Goal: Find specific page/section: Find specific page/section

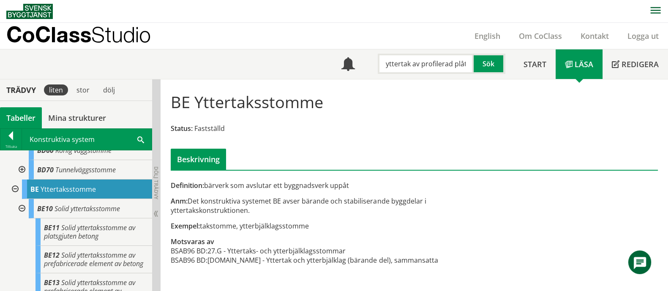
click at [393, 65] on input "yttertak av profilerad plåt" at bounding box center [426, 64] width 96 height 20
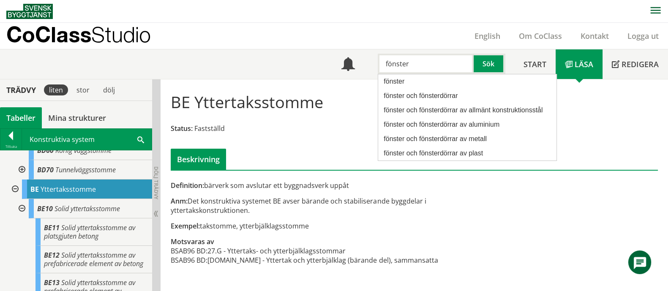
type input "fönster"
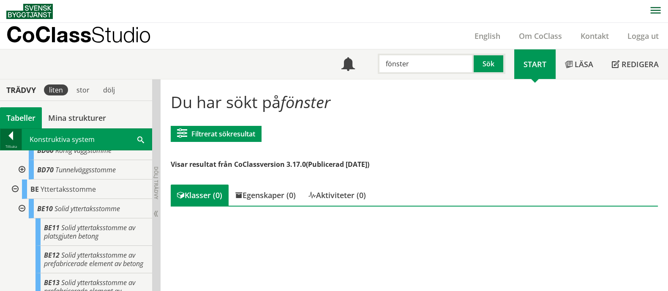
click at [9, 142] on div at bounding box center [10, 137] width 21 height 12
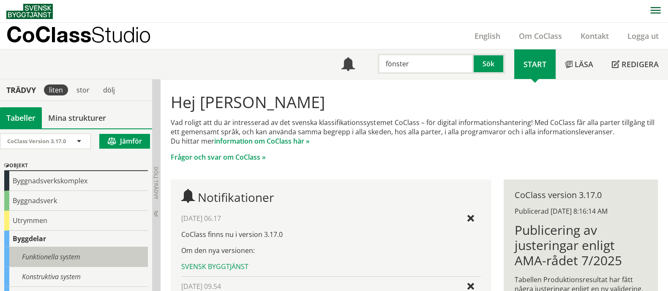
click at [53, 247] on div "Funktionella system" at bounding box center [76, 257] width 144 height 20
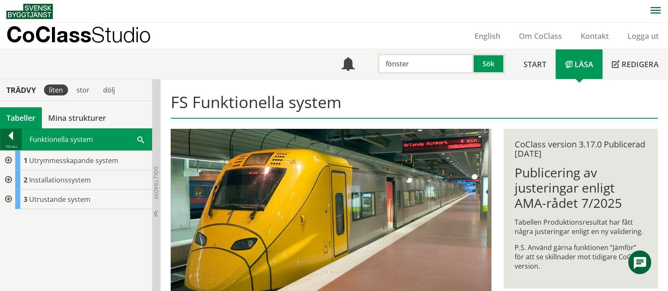
click at [11, 138] on div at bounding box center [10, 137] width 21 height 12
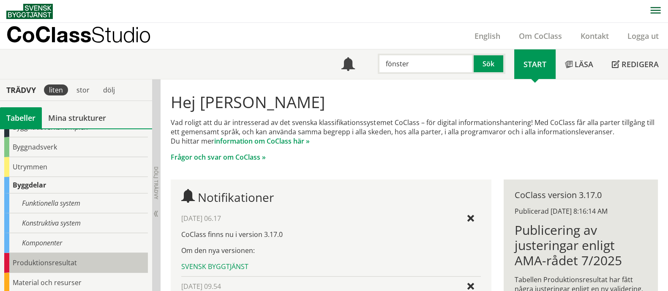
scroll to position [39, 0]
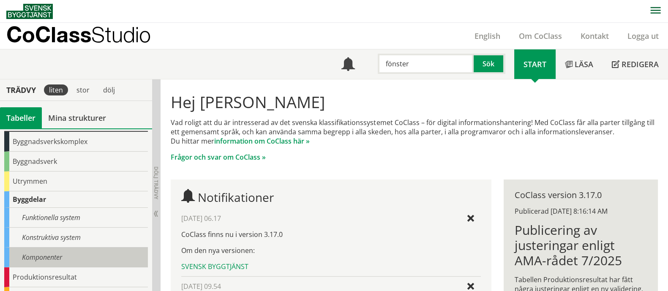
click at [65, 261] on div "Komponenter" at bounding box center [76, 258] width 144 height 20
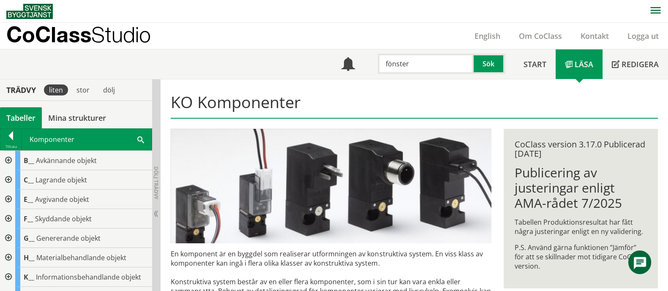
click at [437, 72] on input "fönster" at bounding box center [426, 64] width 96 height 20
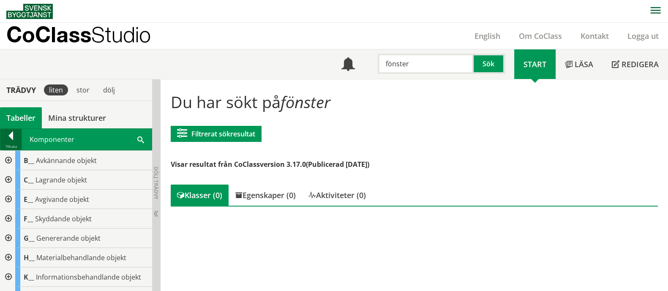
click at [5, 138] on div at bounding box center [10, 137] width 21 height 12
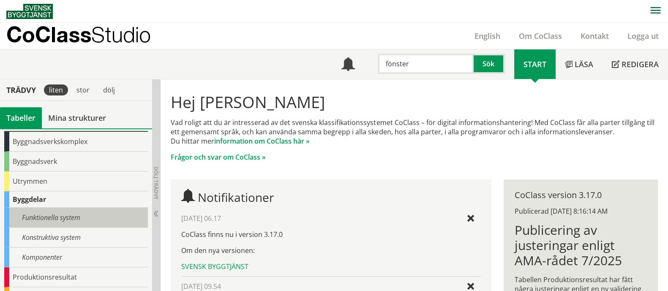
click at [70, 219] on div "Funktionella system" at bounding box center [76, 218] width 144 height 20
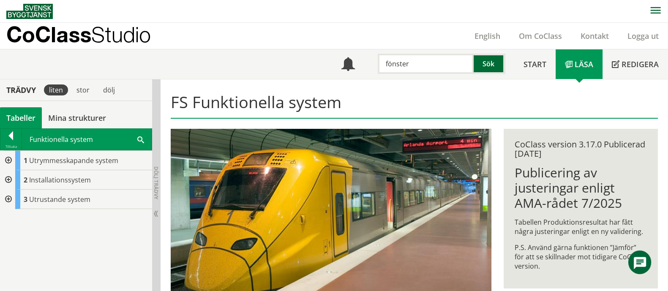
click at [489, 66] on button "Sök" at bounding box center [489, 64] width 31 height 20
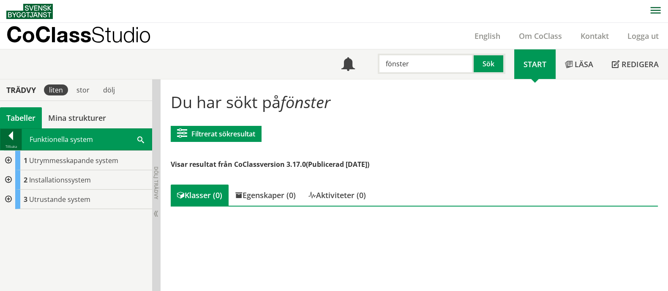
click at [6, 140] on div at bounding box center [10, 137] width 21 height 12
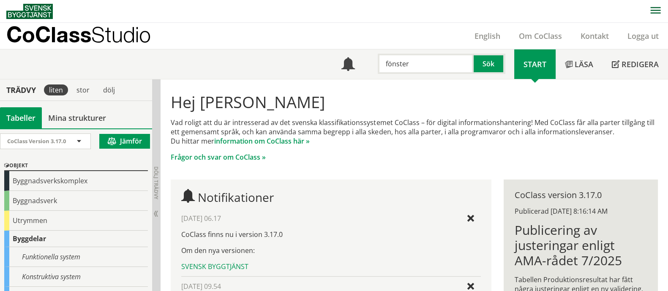
click at [431, 67] on input "fönster" at bounding box center [426, 64] width 96 height 20
click at [484, 69] on button "Sök" at bounding box center [489, 64] width 31 height 20
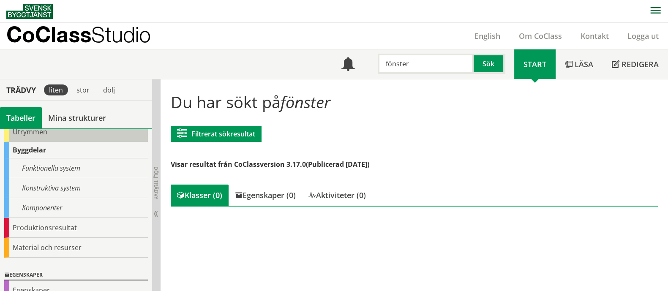
scroll to position [105, 0]
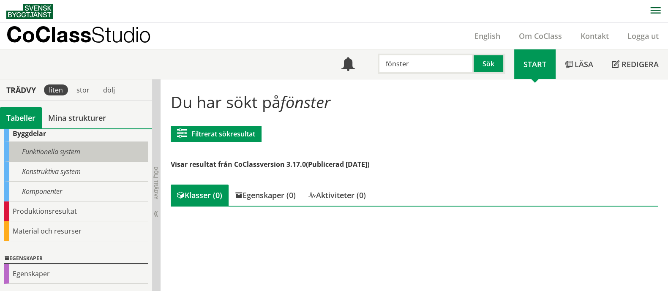
click at [65, 148] on div "Funktionella system" at bounding box center [76, 152] width 144 height 20
